Goal: Find specific page/section: Find specific page/section

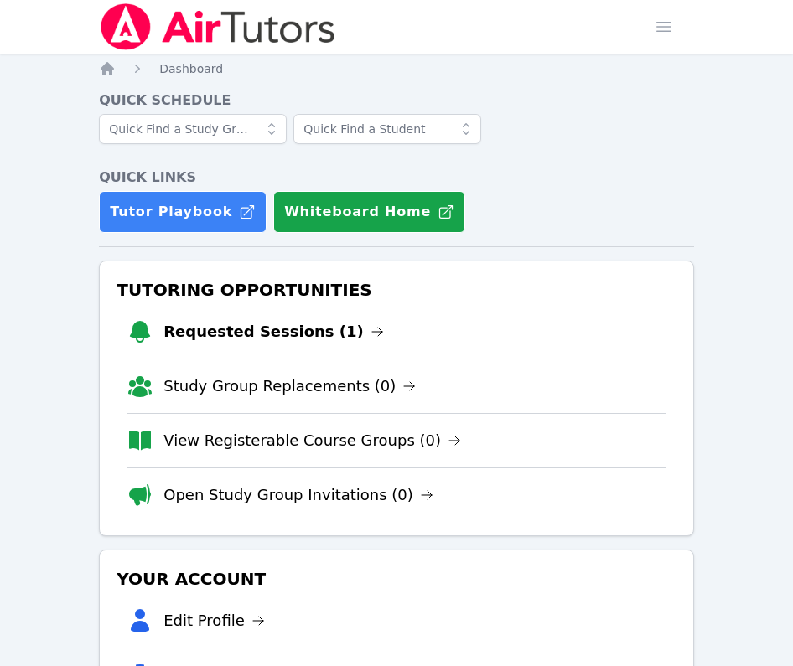
click at [199, 339] on link "Requested Sessions (1)" at bounding box center [273, 331] width 220 height 23
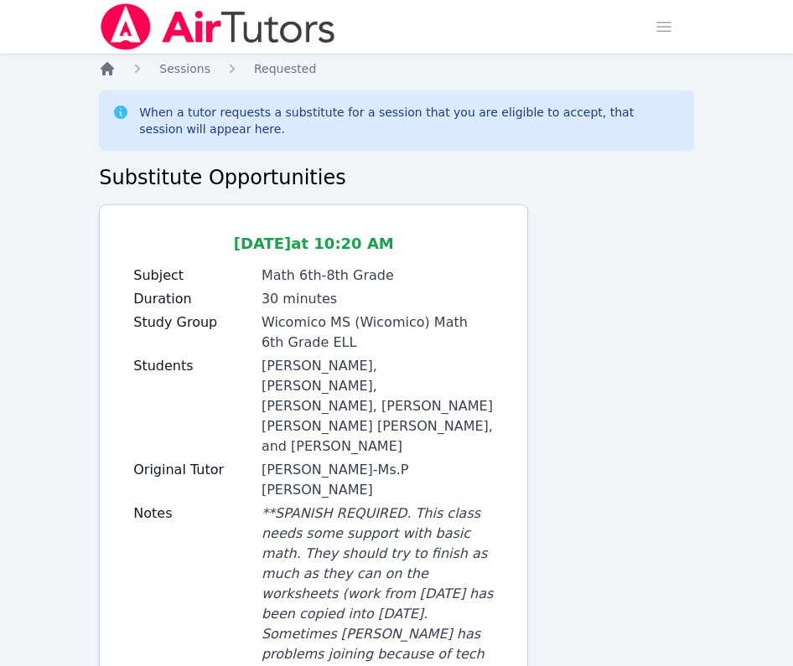
click at [105, 66] on icon "Breadcrumb" at bounding box center [107, 68] width 13 height 13
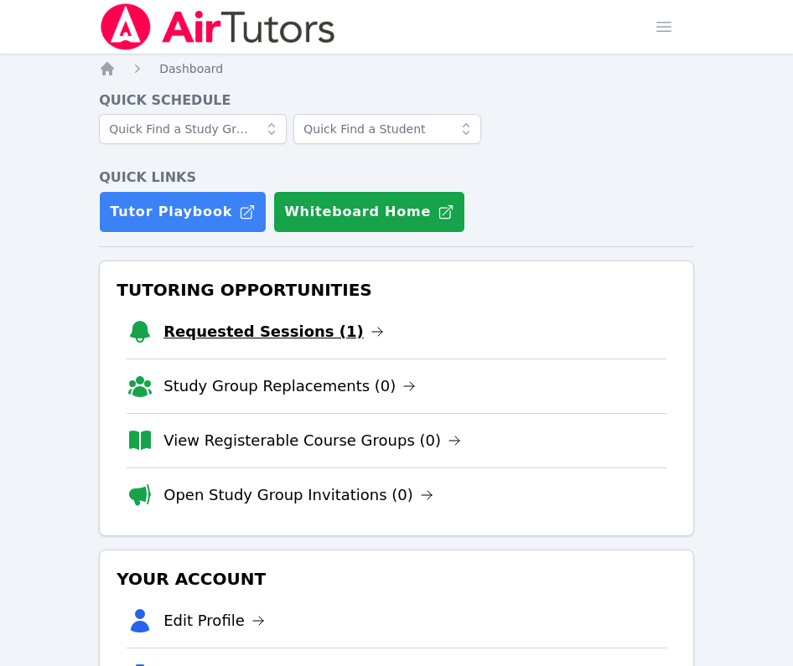
click at [235, 338] on link "Requested Sessions (1)" at bounding box center [273, 331] width 220 height 23
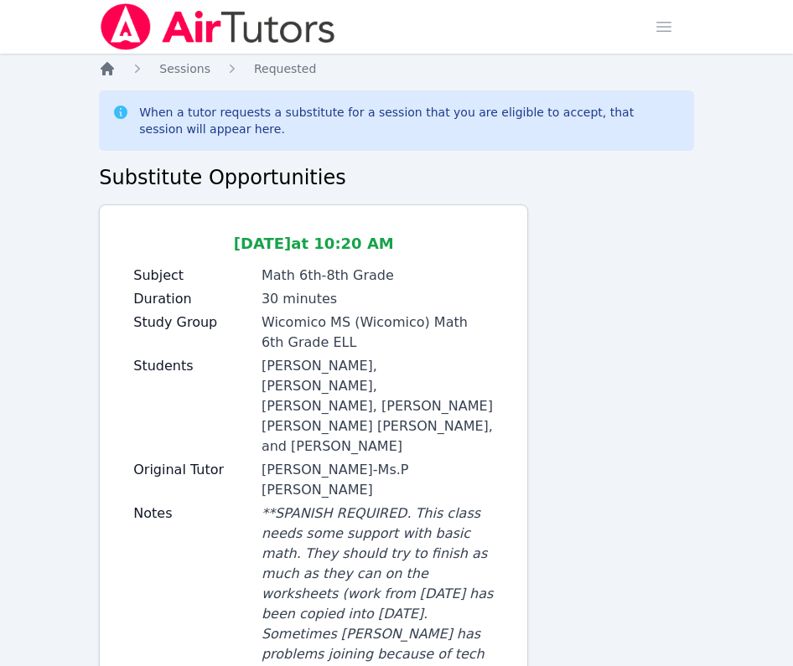
click at [112, 70] on icon "Breadcrumb" at bounding box center [107, 68] width 17 height 17
